Goal: Task Accomplishment & Management: Complete application form

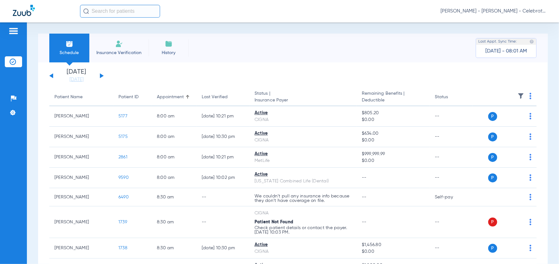
click at [102, 74] on div "[DATE] [DATE] [DATE] [DATE] [DATE] [DATE] [DATE] [DATE] [DATE] [DATE] [DATE] [D…" at bounding box center [76, 76] width 54 height 14
click at [101, 75] on button at bounding box center [102, 75] width 4 height 5
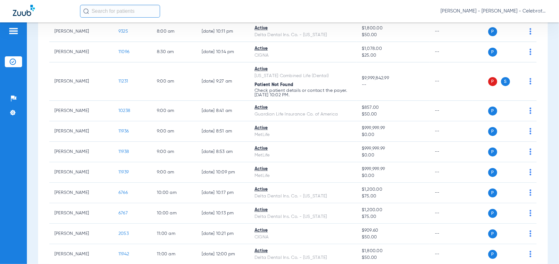
scroll to position [128, 0]
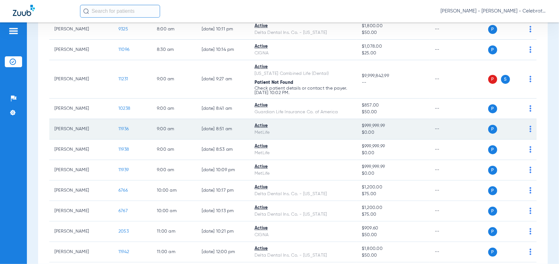
click at [121, 129] on span "11936" at bounding box center [123, 129] width 10 height 4
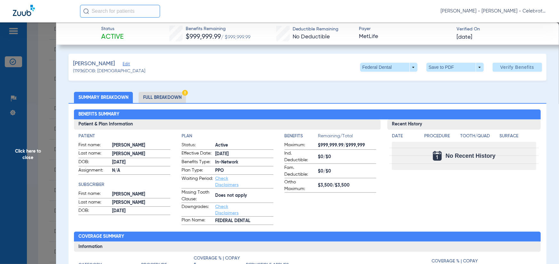
click at [177, 94] on li "Full Breakdown" at bounding box center [162, 97] width 47 height 11
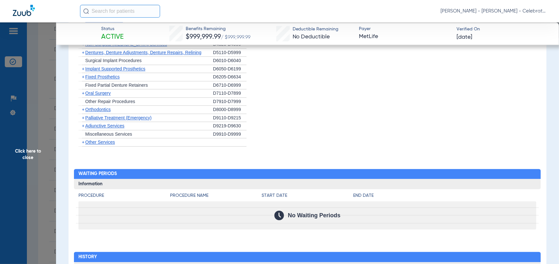
scroll to position [800, 0]
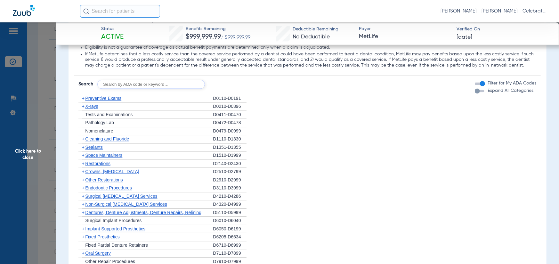
click at [107, 103] on div "+ Preventive Exams" at bounding box center [145, 98] width 134 height 8
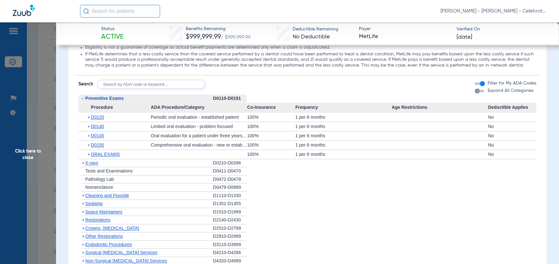
click at [104, 101] on span "Preventive Exams" at bounding box center [104, 98] width 38 height 5
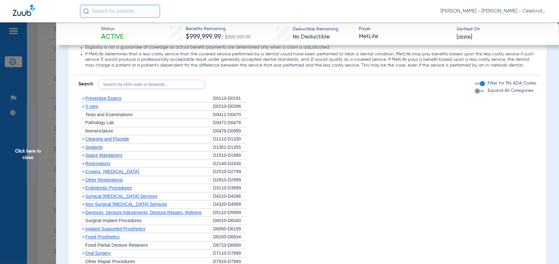
click at [105, 101] on span "Preventive Exams" at bounding box center [103, 98] width 36 height 5
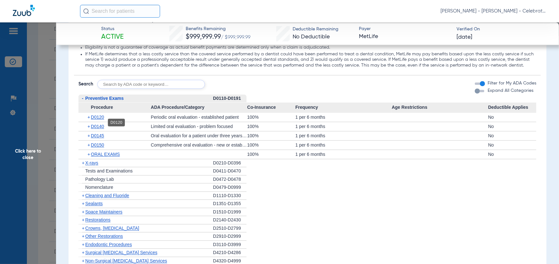
click at [92, 120] on span "D0120" at bounding box center [97, 117] width 13 height 5
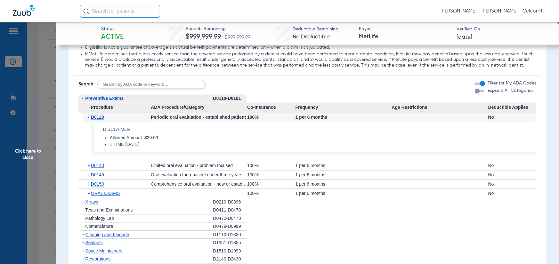
click at [92, 120] on span "D0120" at bounding box center [97, 117] width 13 height 5
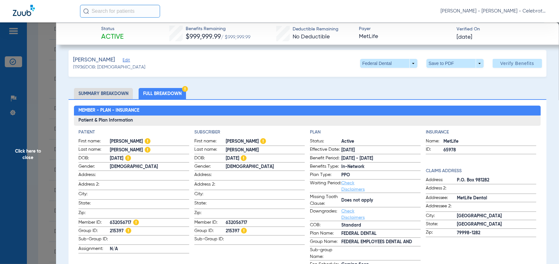
scroll to position [0, 0]
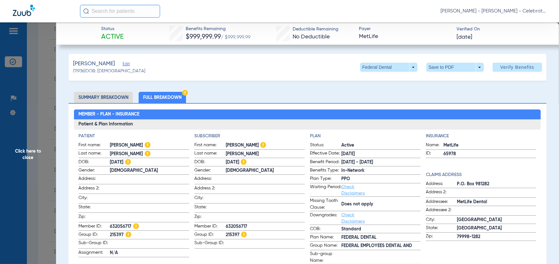
drag, startPoint x: 366, startPoint y: 171, endPoint x: 324, endPoint y: 173, distance: 42.6
click at [324, 173] on label "Benefits Type: In-Network" at bounding box center [365, 171] width 110 height 8
drag, startPoint x: 339, startPoint y: 171, endPoint x: 363, endPoint y: 167, distance: 24.8
click at [341, 171] on span "In-Network" at bounding box center [380, 170] width 79 height 7
click at [391, 163] on span "[DATE] - [DATE]" at bounding box center [380, 162] width 79 height 7
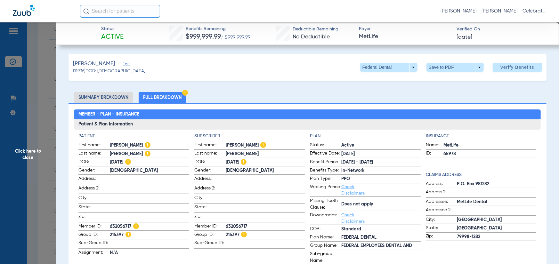
click at [26, 141] on span "Click here to close" at bounding box center [28, 154] width 56 height 264
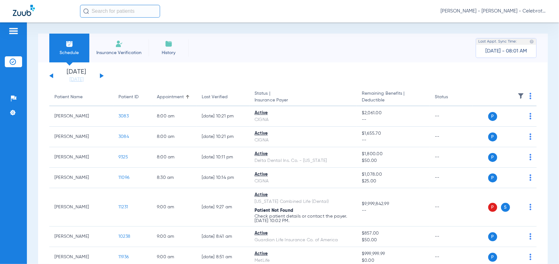
click at [98, 77] on div "[DATE] [DATE] [DATE] [DATE] [DATE] [DATE] [DATE] [DATE] [DATE] [DATE] [DATE] [D…" at bounding box center [76, 76] width 54 height 14
click at [99, 76] on div "[DATE] [DATE] [DATE] [DATE] [DATE] [DATE] [DATE] [DATE] [DATE] [DATE] [DATE] [D…" at bounding box center [76, 76] width 54 height 14
click at [100, 76] on div "[DATE] [DATE] [DATE] [DATE] [DATE] [DATE] [DATE] [DATE] [DATE] [DATE] [DATE] [D…" at bounding box center [76, 76] width 54 height 14
click at [101, 76] on button at bounding box center [102, 75] width 4 height 5
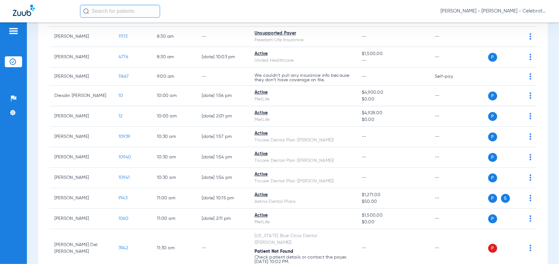
scroll to position [256, 0]
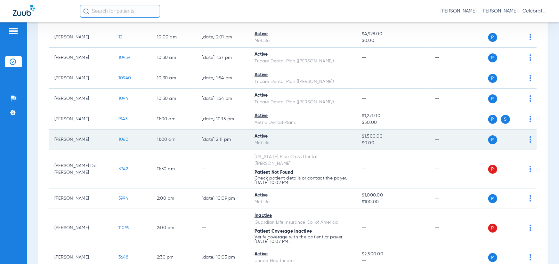
click at [124, 139] on span "1060" at bounding box center [123, 139] width 10 height 4
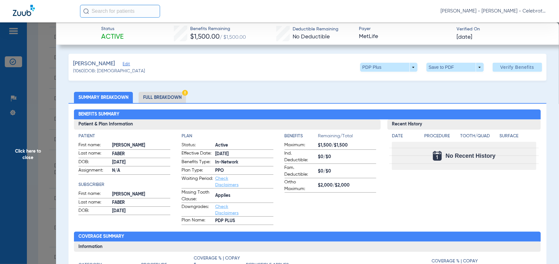
click at [153, 99] on li "Full Breakdown" at bounding box center [162, 97] width 47 height 11
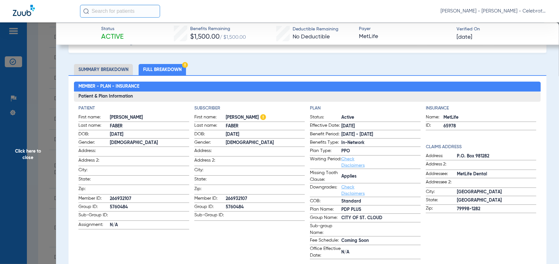
scroll to position [64, 0]
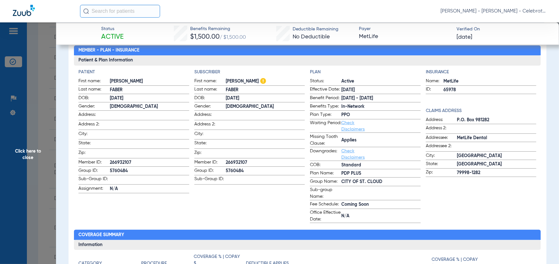
drag, startPoint x: 101, startPoint y: 163, endPoint x: 113, endPoint y: 163, distance: 11.8
click at [102, 164] on label "Member ID: 266932107" at bounding box center [133, 163] width 110 height 8
click at [113, 163] on span "266932107" at bounding box center [149, 162] width 79 height 7
click at [108, 164] on label "Member ID: 266932107" at bounding box center [133, 163] width 110 height 8
click at [131, 162] on span "266932107" at bounding box center [149, 162] width 79 height 7
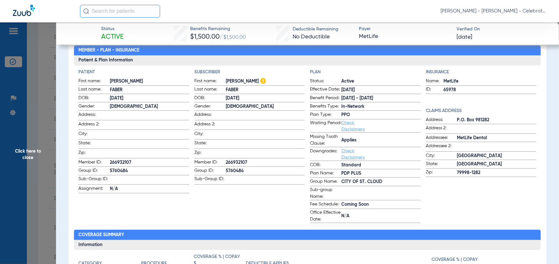
click at [113, 161] on span "266932107" at bounding box center [149, 162] width 79 height 7
drag, startPoint x: 115, startPoint y: 162, endPoint x: 125, endPoint y: 163, distance: 10.9
click at [114, 162] on span "266932107" at bounding box center [149, 162] width 79 height 7
click at [134, 160] on span "266932107" at bounding box center [149, 162] width 79 height 7
click at [133, 162] on span "266932107" at bounding box center [149, 162] width 79 height 7
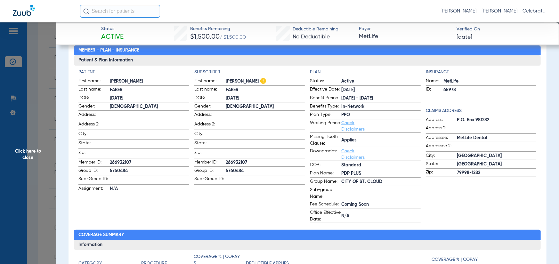
drag, startPoint x: 131, startPoint y: 161, endPoint x: 110, endPoint y: 164, distance: 21.4
click at [131, 161] on span "266932107" at bounding box center [149, 162] width 79 height 7
click at [109, 162] on span "Member ID:" at bounding box center [93, 163] width 31 height 8
drag, startPoint x: 109, startPoint y: 162, endPoint x: 134, endPoint y: 163, distance: 25.0
click at [134, 163] on label "Member ID: 266932107" at bounding box center [133, 163] width 110 height 8
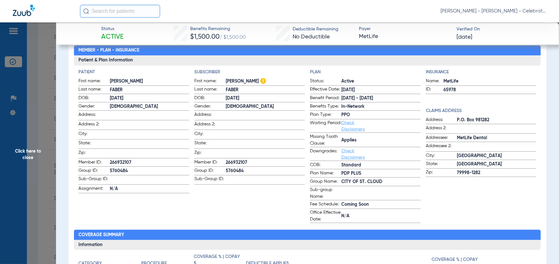
copy label "266932107"
drag, startPoint x: 355, startPoint y: 108, endPoint x: 301, endPoint y: 110, distance: 54.7
click at [301, 110] on div "Patient First name: [PERSON_NAME] Last name: [PERSON_NAME]: [DEMOGRAPHIC_DATA] …" at bounding box center [307, 146] width 458 height 154
click at [310, 114] on span "Plan Type:" at bounding box center [325, 115] width 31 height 8
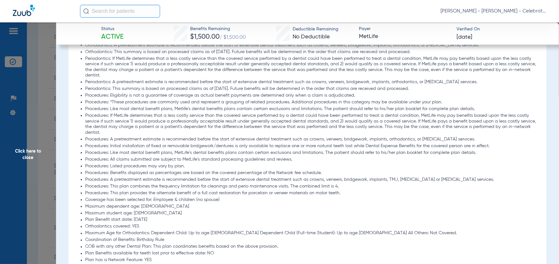
scroll to position [832, 0]
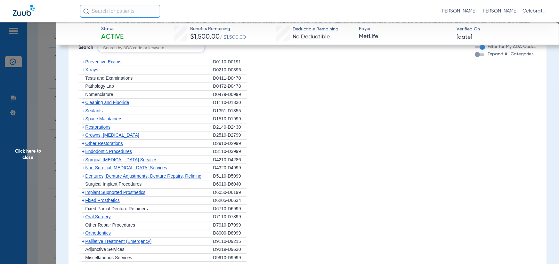
click at [100, 121] on span "Space Maintainers" at bounding box center [103, 118] width 37 height 5
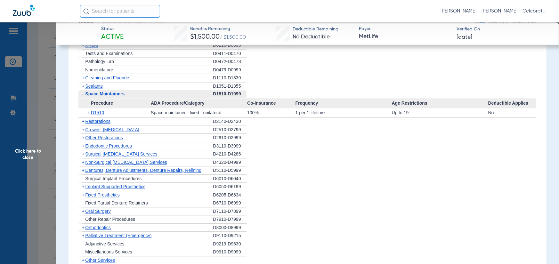
scroll to position [864, 0]
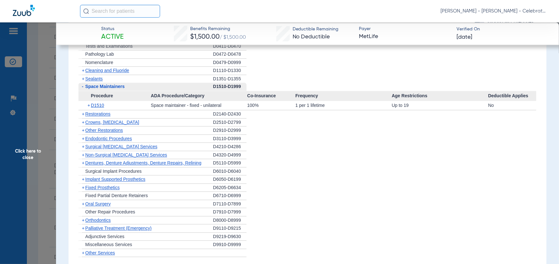
click at [100, 118] on div "+ Restorations" at bounding box center [145, 114] width 134 height 8
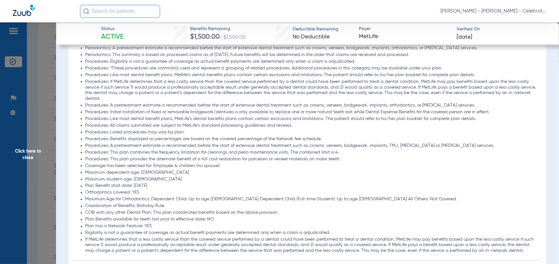
scroll to position [608, 0]
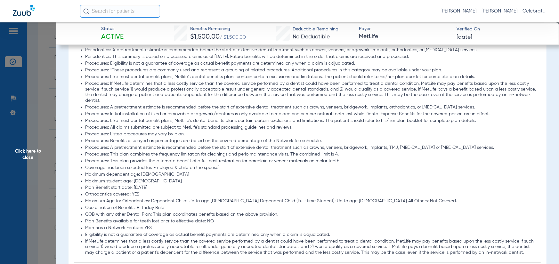
click at [27, 140] on span "Click here to close" at bounding box center [28, 154] width 56 height 264
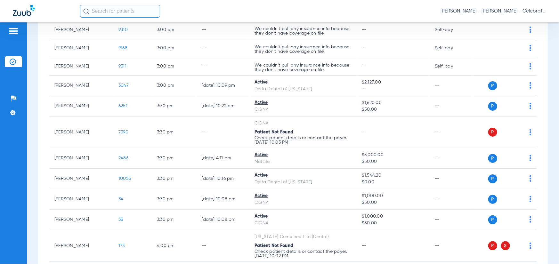
scroll to position [658, 0]
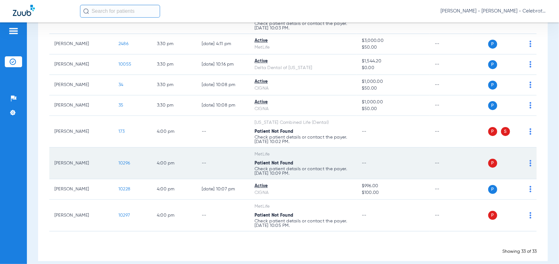
click at [125, 161] on span "10296" at bounding box center [124, 163] width 12 height 4
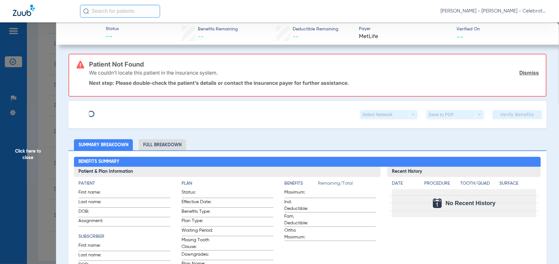
type input "Sothy"
type input "Kien"
type input "[DATE]"
type input "937967978"
type input "200232"
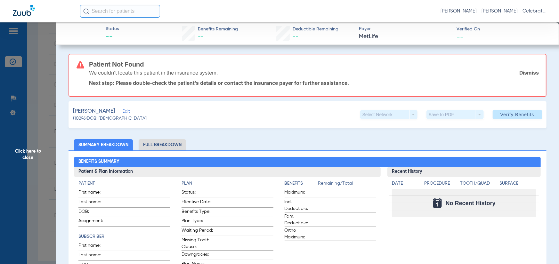
click at [123, 111] on span "Edit" at bounding box center [126, 112] width 6 height 6
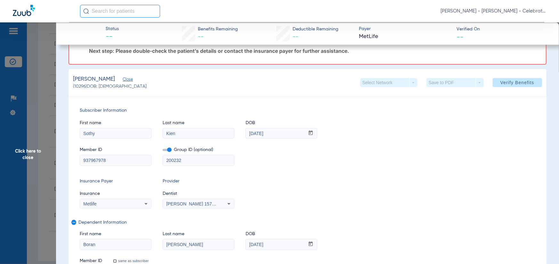
scroll to position [64, 0]
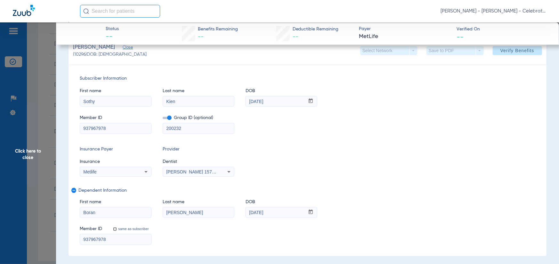
click at [168, 121] on mat-form-field "200232" at bounding box center [199, 127] width 72 height 12
click at [90, 129] on input "937967978" at bounding box center [115, 128] width 71 height 10
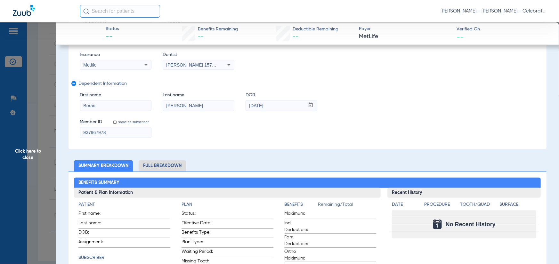
scroll to position [160, 0]
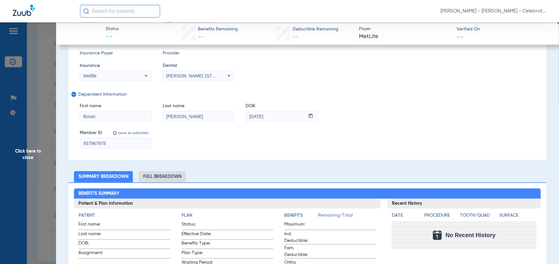
click at [125, 146] on input "937967978" at bounding box center [115, 143] width 71 height 10
drag, startPoint x: 112, startPoint y: 147, endPoint x: 96, endPoint y: 143, distance: 16.8
click at [72, 145] on div "Subscriber Information First name [PERSON_NAME] Last name [PERSON_NAME] DOB mm …" at bounding box center [307, 64] width 478 height 192
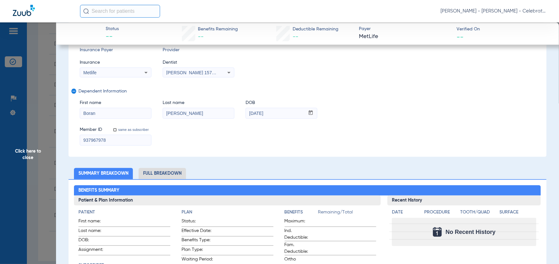
scroll to position [128, 0]
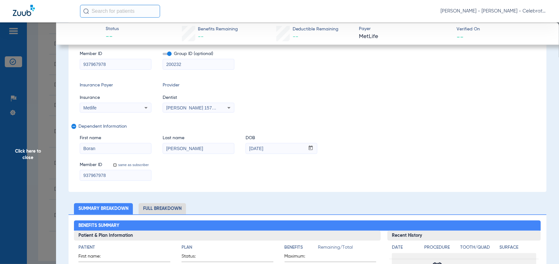
paste input "768929772"
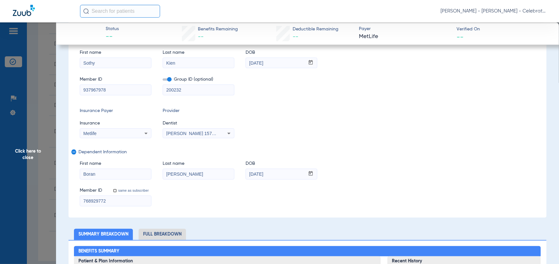
scroll to position [64, 0]
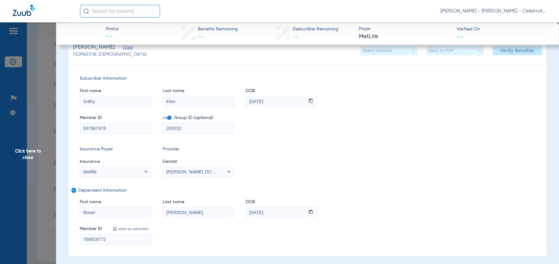
type input "768929772"
click at [113, 127] on input "937967978" at bounding box center [115, 128] width 71 height 10
drag, startPoint x: 108, startPoint y: 126, endPoint x: 76, endPoint y: 123, distance: 32.1
click at [76, 123] on div "Subscriber Information First name [PERSON_NAME] Last name [PERSON_NAME] DOB mm …" at bounding box center [307, 160] width 478 height 192
paste input "768929772"
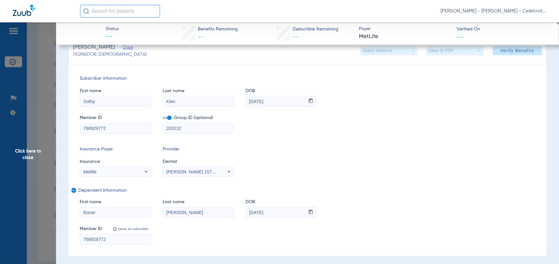
type input "768929772"
drag, startPoint x: 329, startPoint y: 139, endPoint x: 354, endPoint y: 122, distance: 30.5
click at [330, 139] on div "Subscriber Information First name [PERSON_NAME] Last name [PERSON_NAME] DOB mm …" at bounding box center [307, 160] width 478 height 192
drag, startPoint x: 511, startPoint y: 51, endPoint x: 391, endPoint y: 66, distance: 120.9
click at [511, 51] on span "Verify Benefits" at bounding box center [517, 50] width 34 height 5
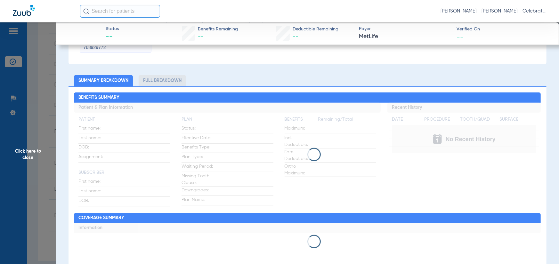
scroll to position [17, 0]
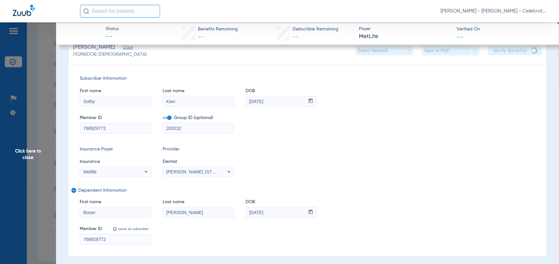
click at [35, 152] on span "Click here to close" at bounding box center [28, 154] width 56 height 264
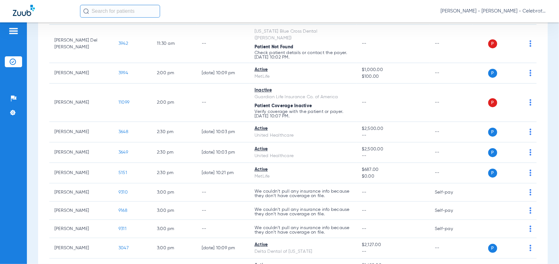
scroll to position [370, 0]
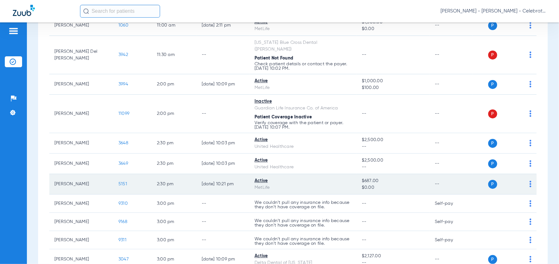
click at [118, 182] on span "5151" at bounding box center [122, 184] width 9 height 4
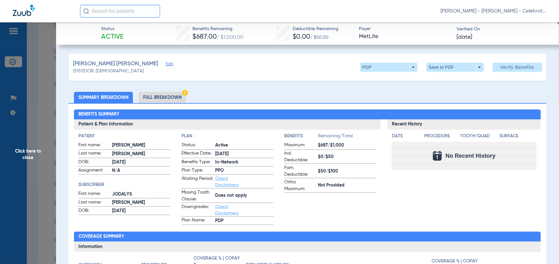
click at [158, 104] on div "Benefits Summary Patient & Plan Information Patient First name: [PERSON_NAME] L…" at bounding box center [307, 229] width 478 height 252
click at [161, 96] on li "Full Breakdown" at bounding box center [162, 97] width 47 height 11
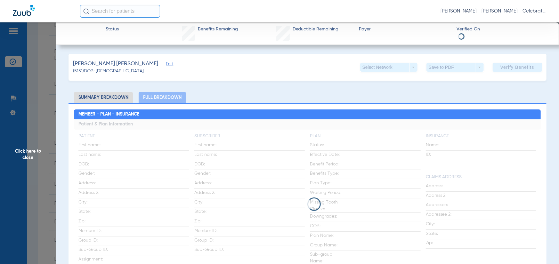
scroll to position [32, 0]
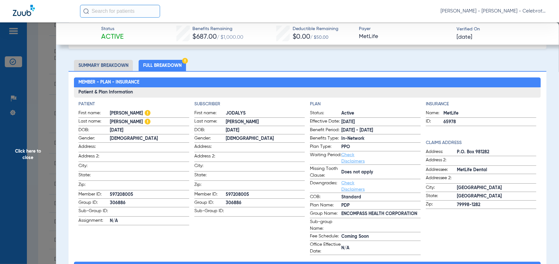
drag, startPoint x: 131, startPoint y: 192, endPoint x: 136, endPoint y: 196, distance: 6.6
click at [111, 192] on span "597208005" at bounding box center [149, 194] width 79 height 7
click at [135, 196] on span "597208005" at bounding box center [149, 194] width 79 height 7
drag, startPoint x: 132, startPoint y: 194, endPoint x: 111, endPoint y: 194, distance: 21.8
click at [111, 194] on span "597208005" at bounding box center [149, 194] width 79 height 7
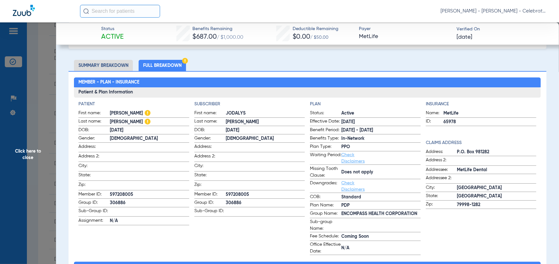
copy span "597208005"
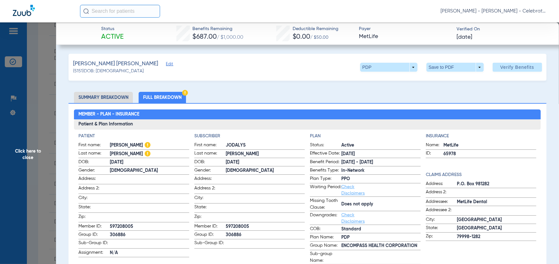
click at [41, 111] on span "Click here to close" at bounding box center [28, 154] width 56 height 264
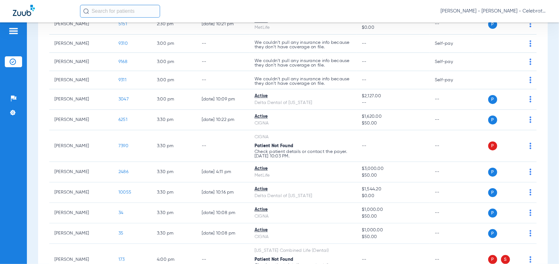
scroll to position [658, 0]
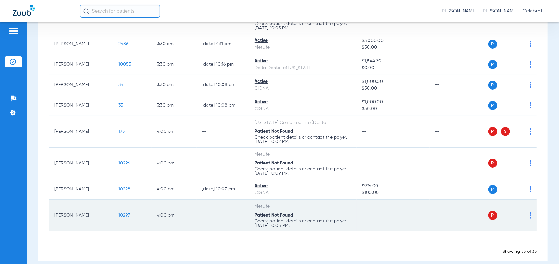
click at [126, 213] on span "10297" at bounding box center [124, 215] width 12 height 4
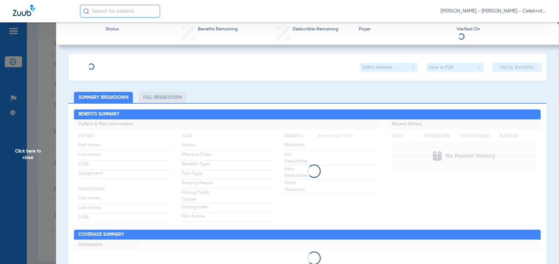
type input "Sothy"
type input "Kien"
type input "[DATE]"
type input "937967978"
type input "200232"
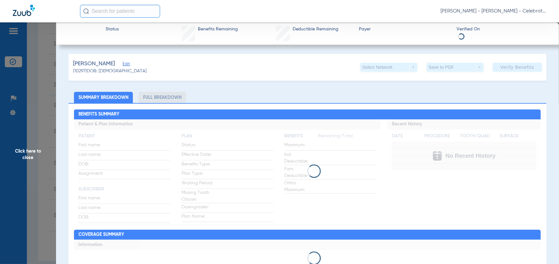
click at [123, 63] on span "Edit" at bounding box center [126, 65] width 6 height 6
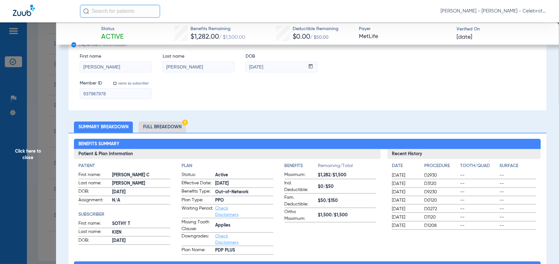
scroll to position [160, 0]
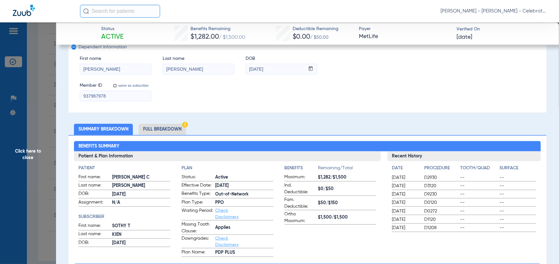
drag, startPoint x: 156, startPoint y: 128, endPoint x: 90, endPoint y: 132, distance: 66.3
click at [156, 128] on li "Full Breakdown" at bounding box center [162, 129] width 47 height 11
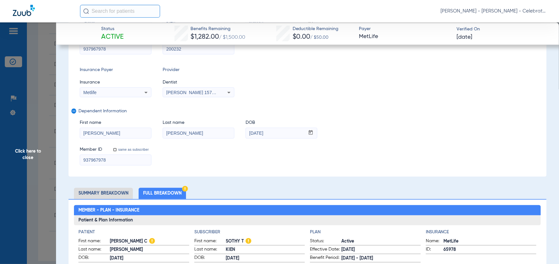
scroll to position [0, 0]
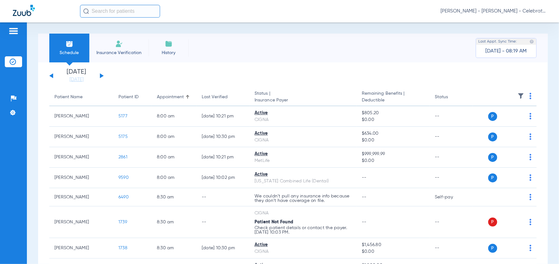
click at [102, 76] on button at bounding box center [102, 75] width 4 height 5
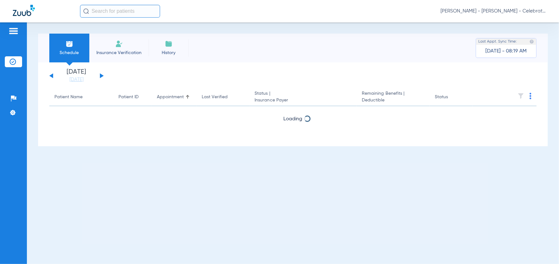
click at [102, 76] on button at bounding box center [102, 75] width 4 height 5
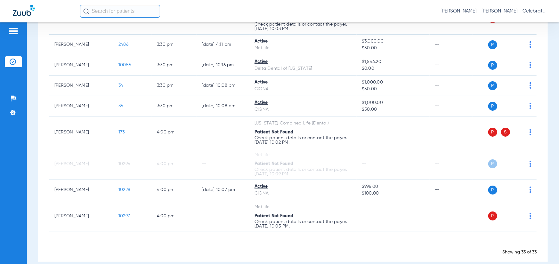
scroll to position [658, 0]
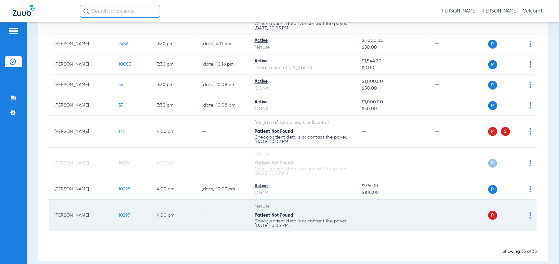
click at [121, 213] on span "10297" at bounding box center [124, 215] width 12 height 4
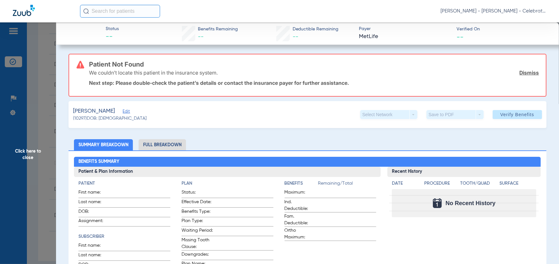
click at [123, 113] on span "Edit" at bounding box center [126, 112] width 6 height 6
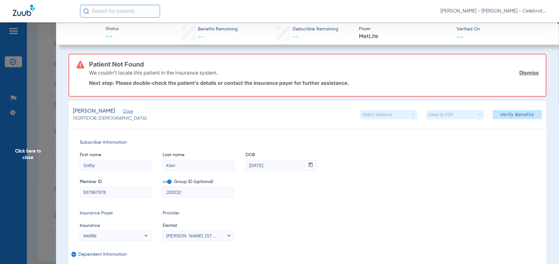
scroll to position [96, 0]
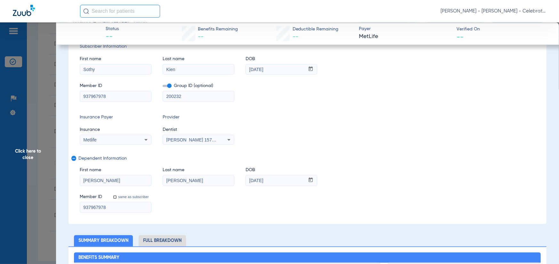
drag, startPoint x: 73, startPoint y: 100, endPoint x: 99, endPoint y: 100, distance: 25.6
drag, startPoint x: 99, startPoint y: 101, endPoint x: 116, endPoint y: 93, distance: 19.0
click at [116, 92] on input "937967978" at bounding box center [115, 96] width 71 height 10
paste input "768929772"
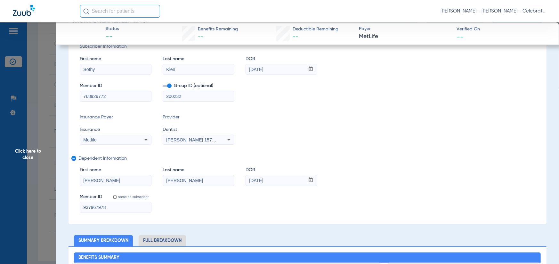
type input "768929772"
click at [112, 209] on input "937967978" at bounding box center [115, 207] width 71 height 10
drag, startPoint x: 99, startPoint y: 210, endPoint x: 103, endPoint y: 207, distance: 5.7
paste input "768929772"
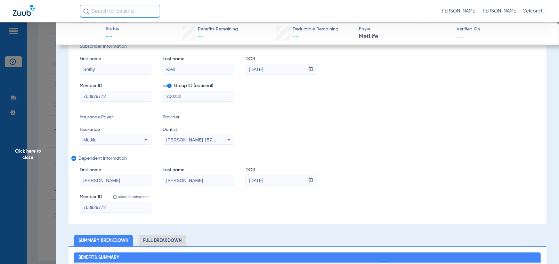
type input "768929772"
click at [170, 85] on span at bounding box center [167, 86] width 9 height 2
click at [163, 87] on input "checkbox" at bounding box center [163, 87] width 0 height 0
click at [451, 144] on div "Insurance Payer Insurance Metlife Provider Dentist Michael Gooch 1578876595" at bounding box center [307, 129] width 455 height 31
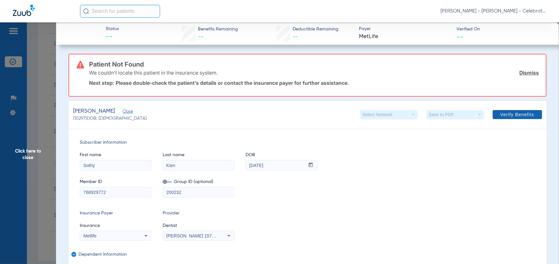
click at [500, 112] on span "Verify Benefits" at bounding box center [517, 114] width 34 height 5
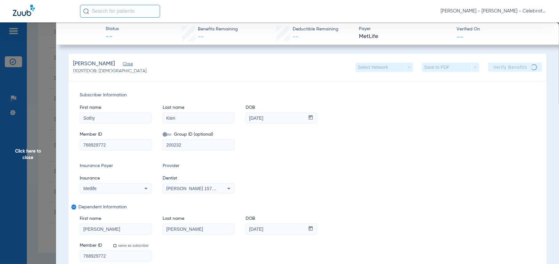
scroll to position [636, 0]
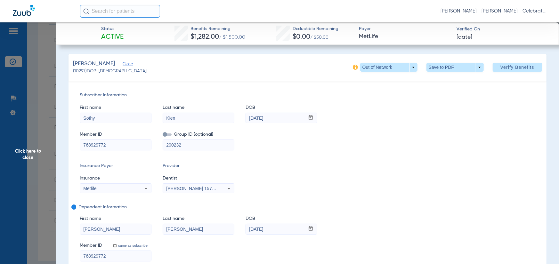
click at [40, 136] on span "Click here to close" at bounding box center [28, 154] width 56 height 264
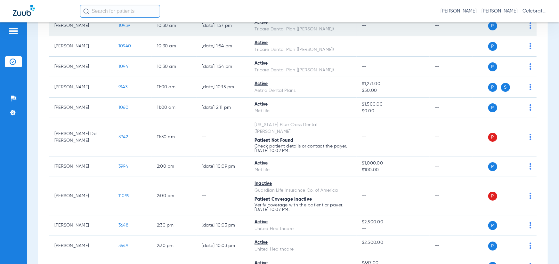
scroll to position [224, 0]
